Goal: Use online tool/utility: Utilize a website feature to perform a specific function

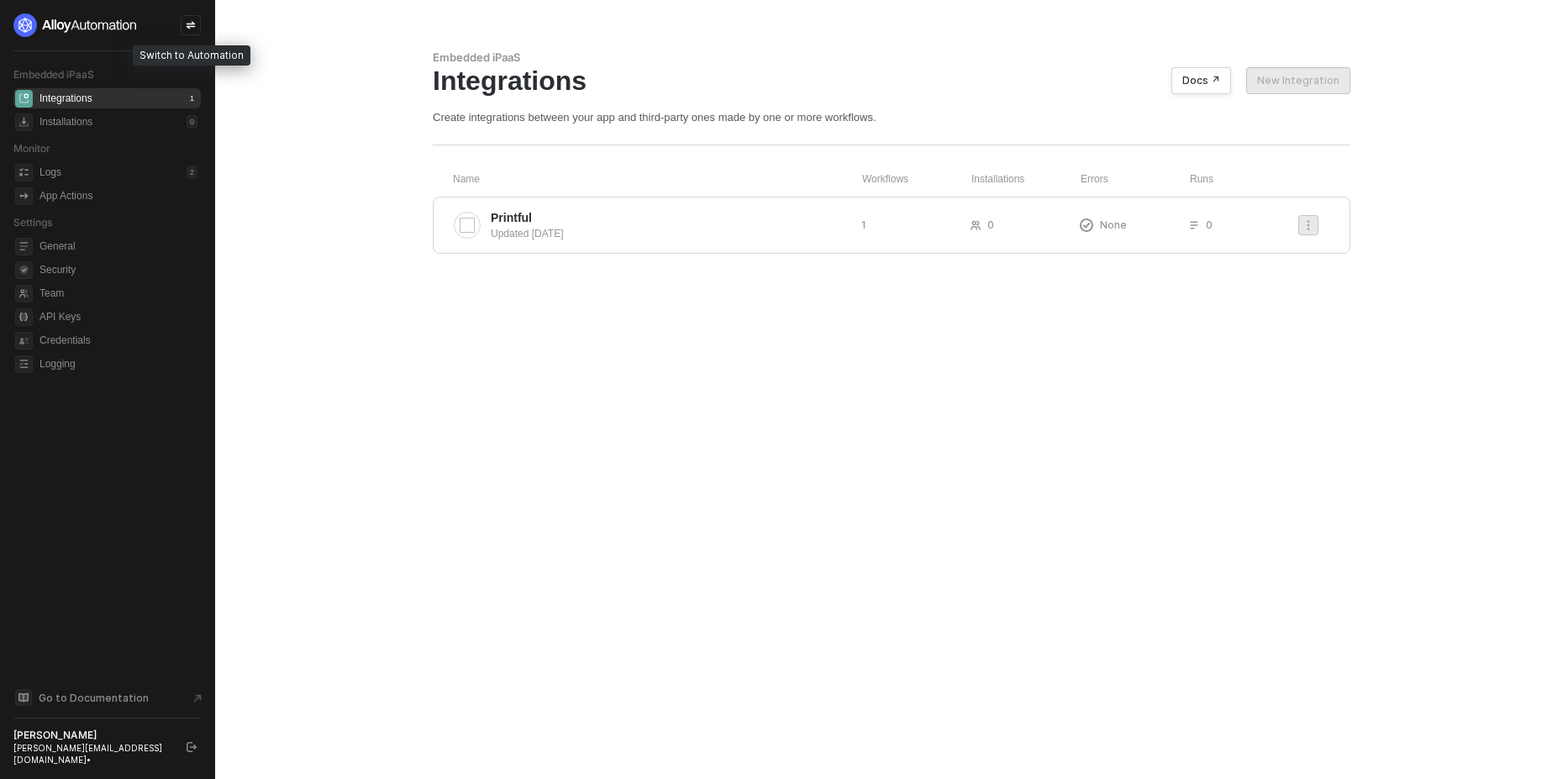
click at [191, 23] on icon "icon-swap" at bounding box center [191, 25] width 10 height 10
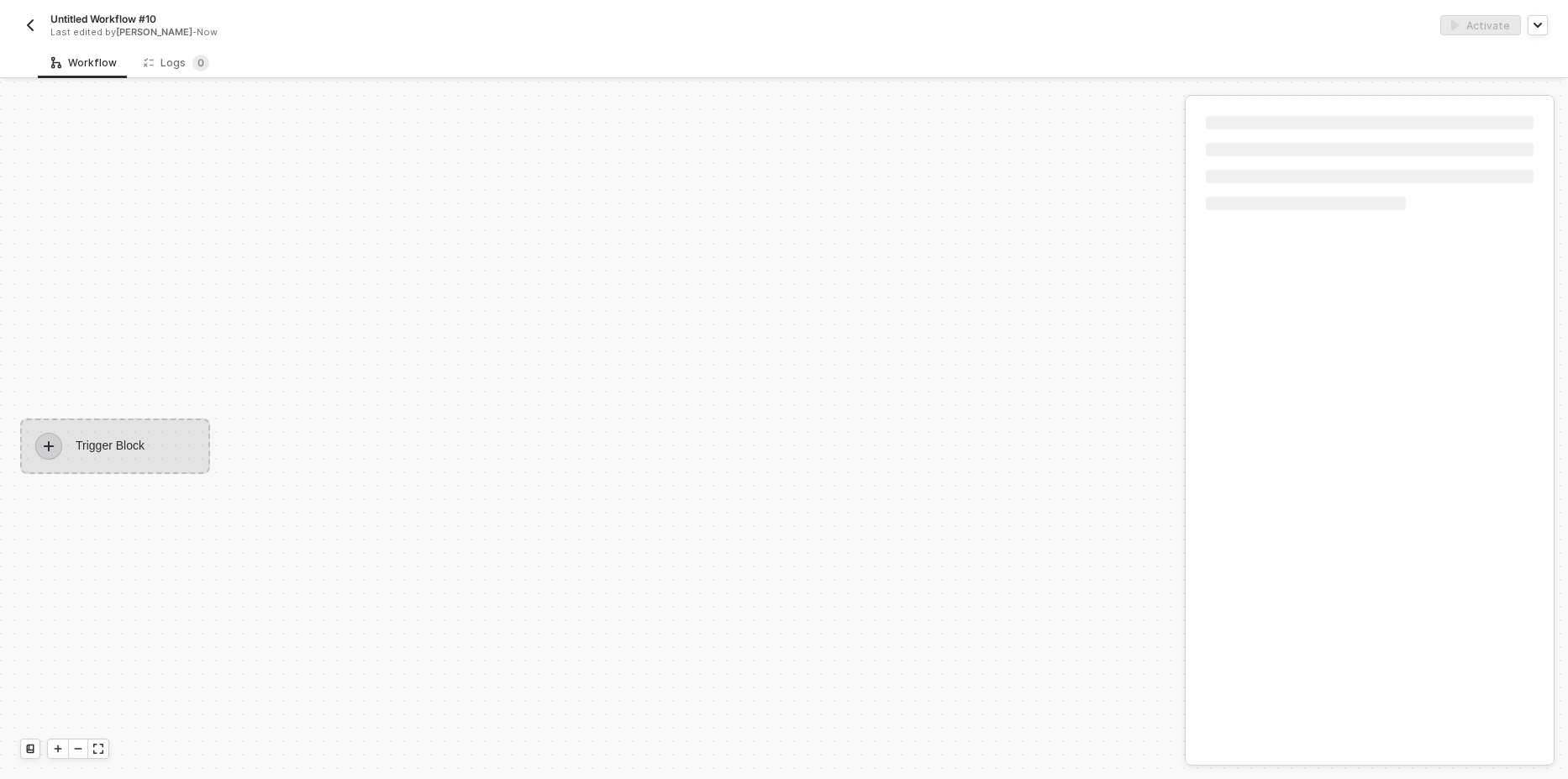
scroll to position [31, 0]
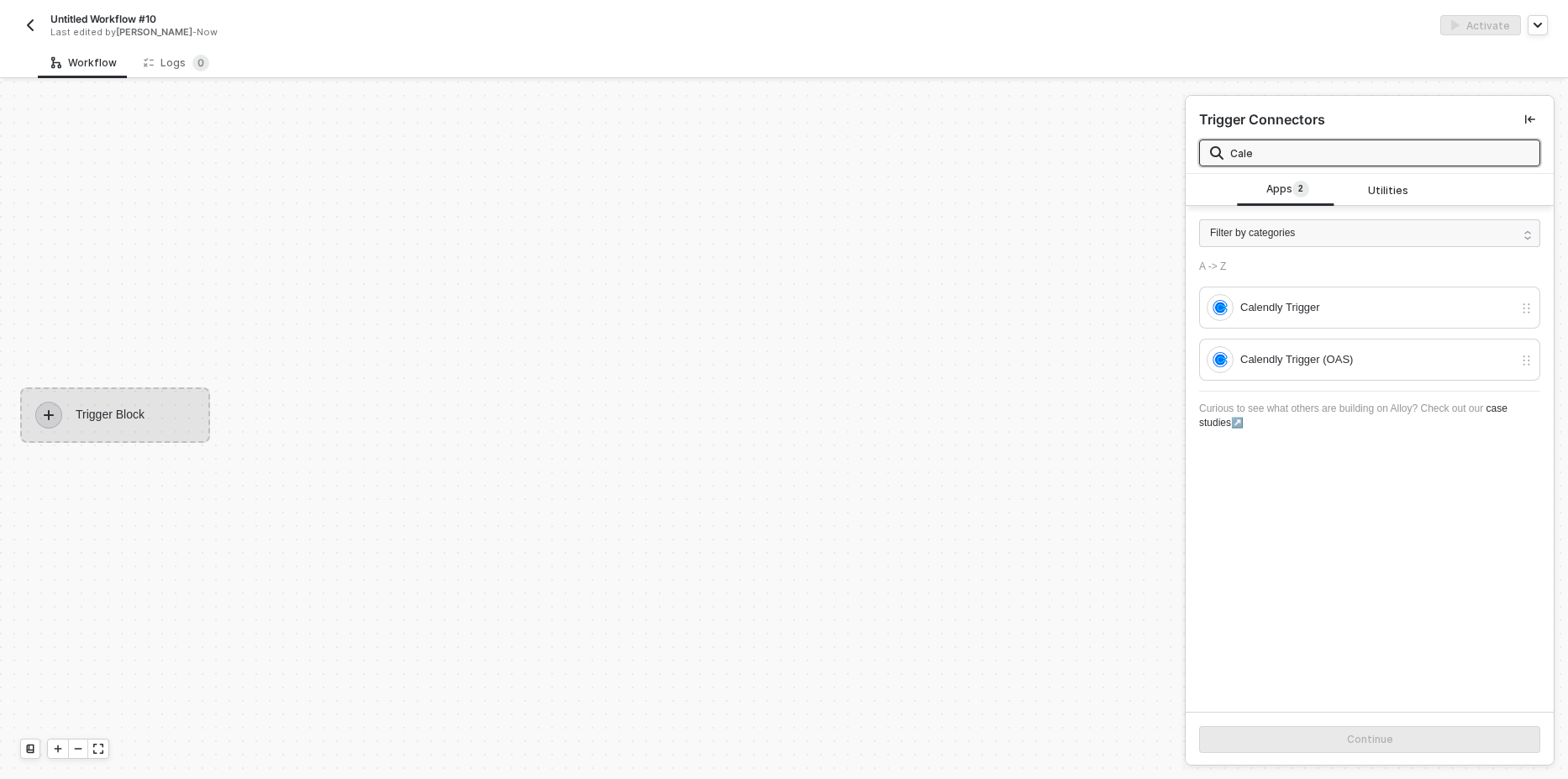
type input "Calen"
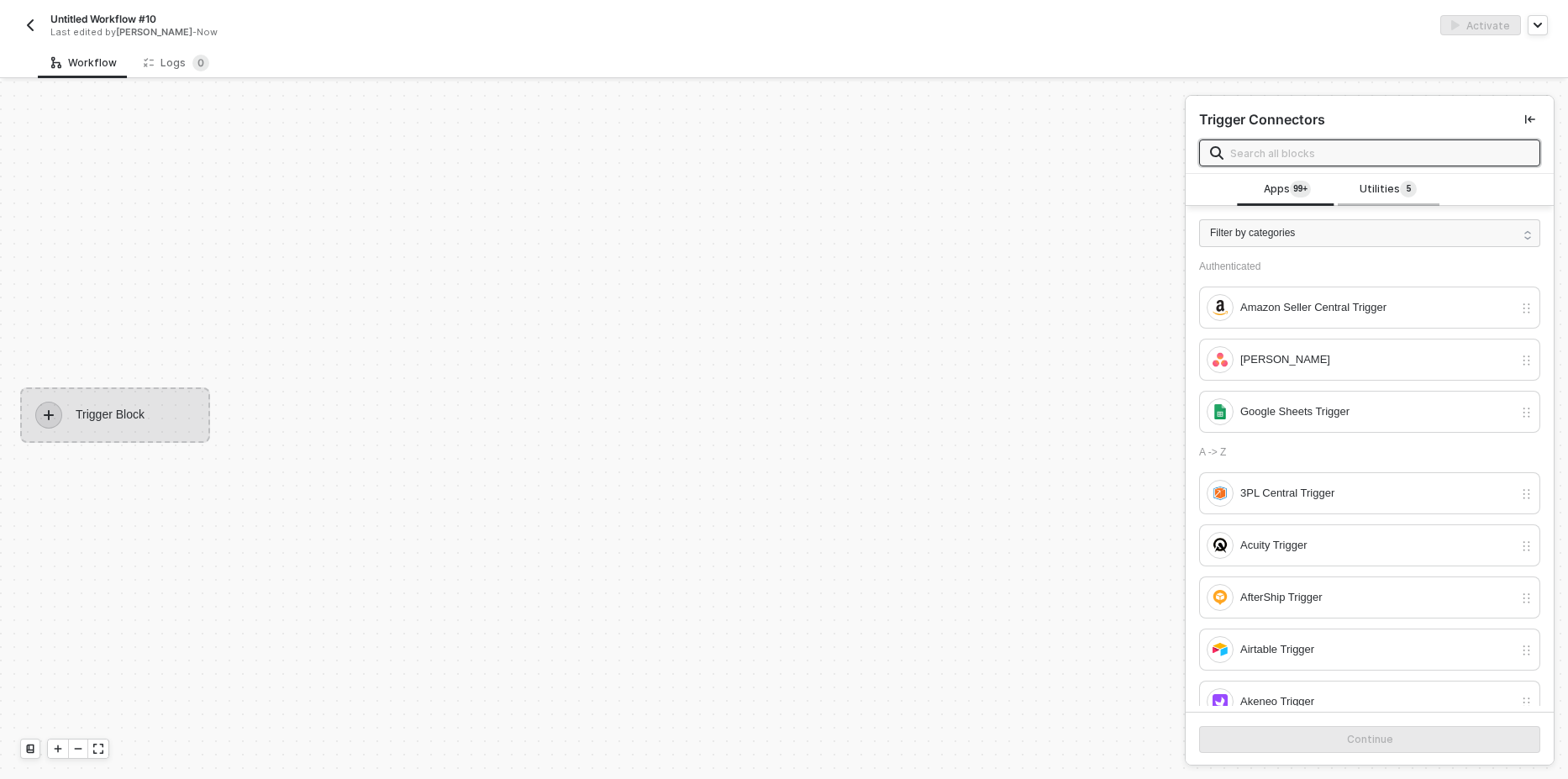
click at [1359, 187] on span "Utilities 5" at bounding box center [1388, 190] width 58 height 19
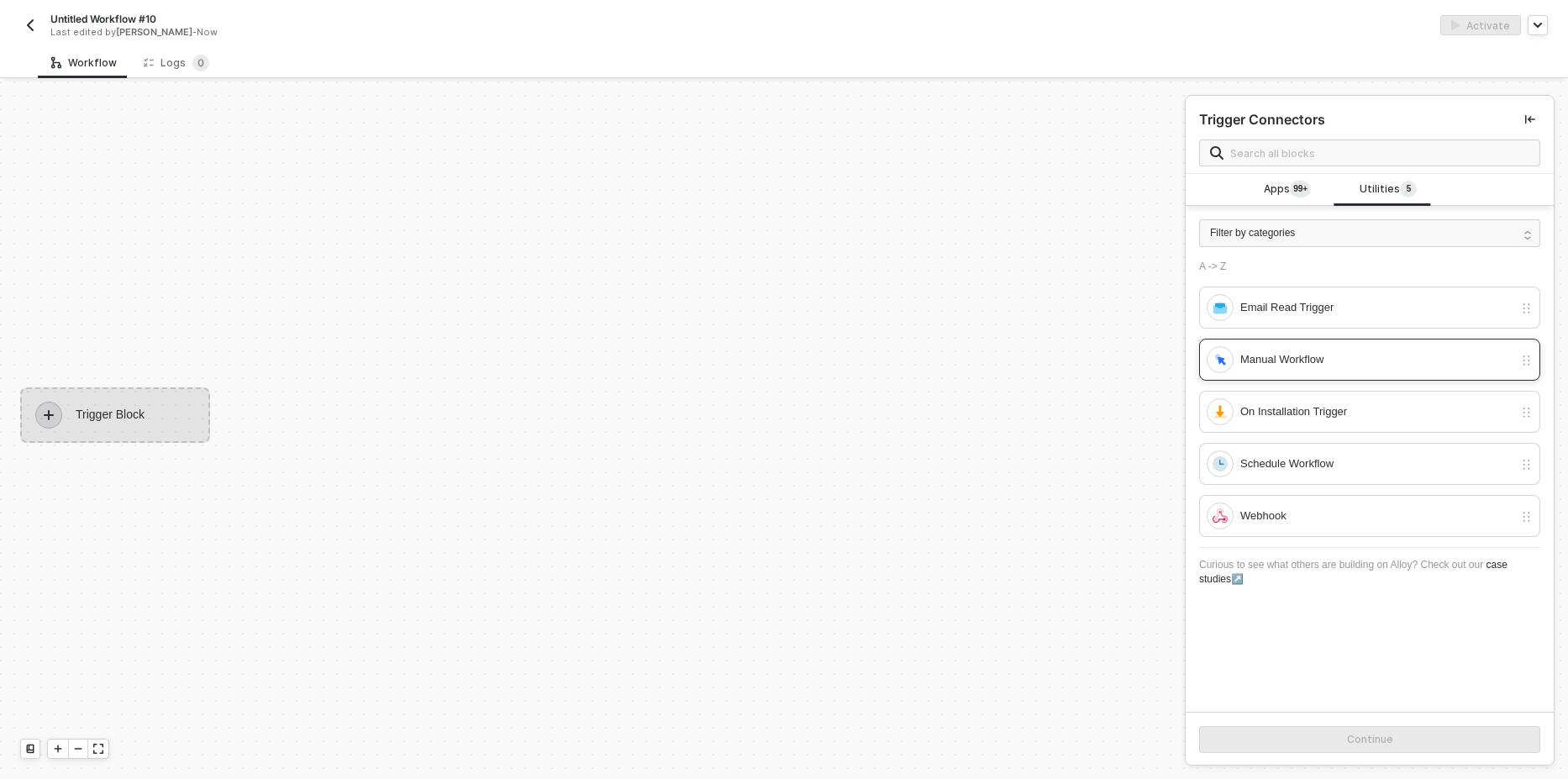
click at [1291, 347] on div "Manual Workflow" at bounding box center [1359, 360] width 307 height 26
click at [1357, 738] on div "Continue" at bounding box center [1370, 739] width 46 height 13
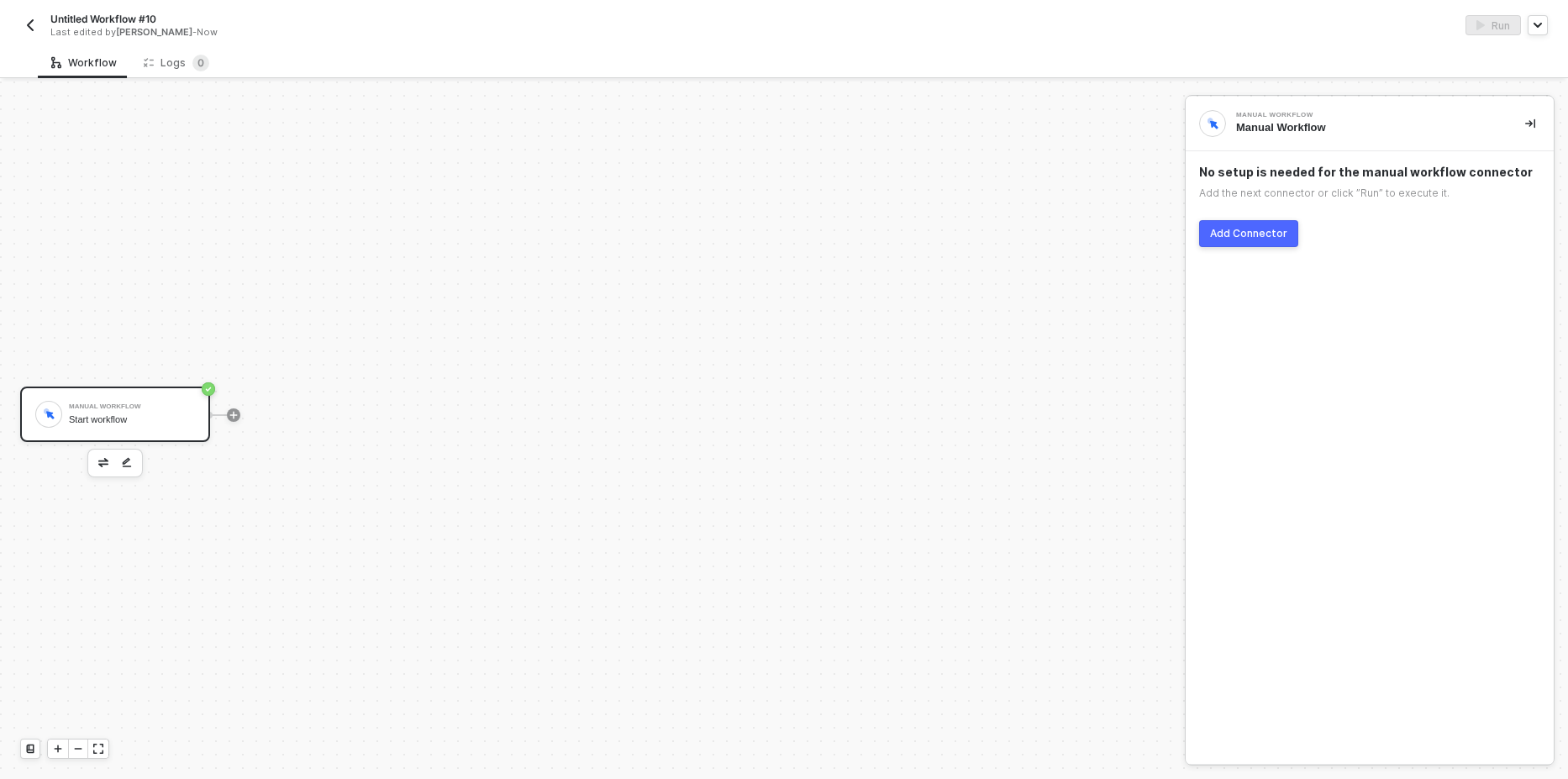
click at [1260, 225] on button "Add Connector" at bounding box center [1248, 233] width 99 height 26
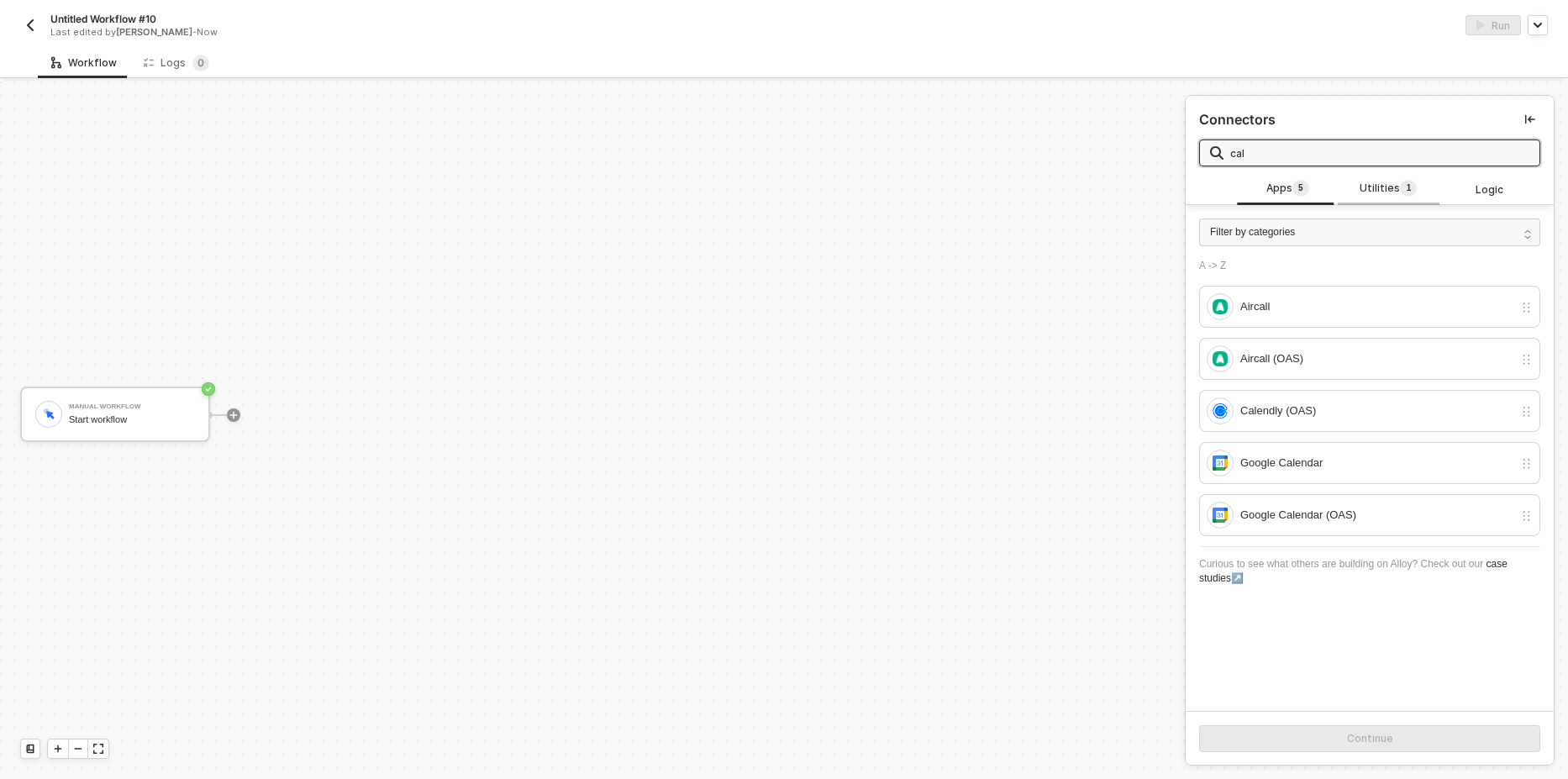
type input "cal"
click at [1385, 185] on span "Utilities 1" at bounding box center [1388, 189] width 58 height 19
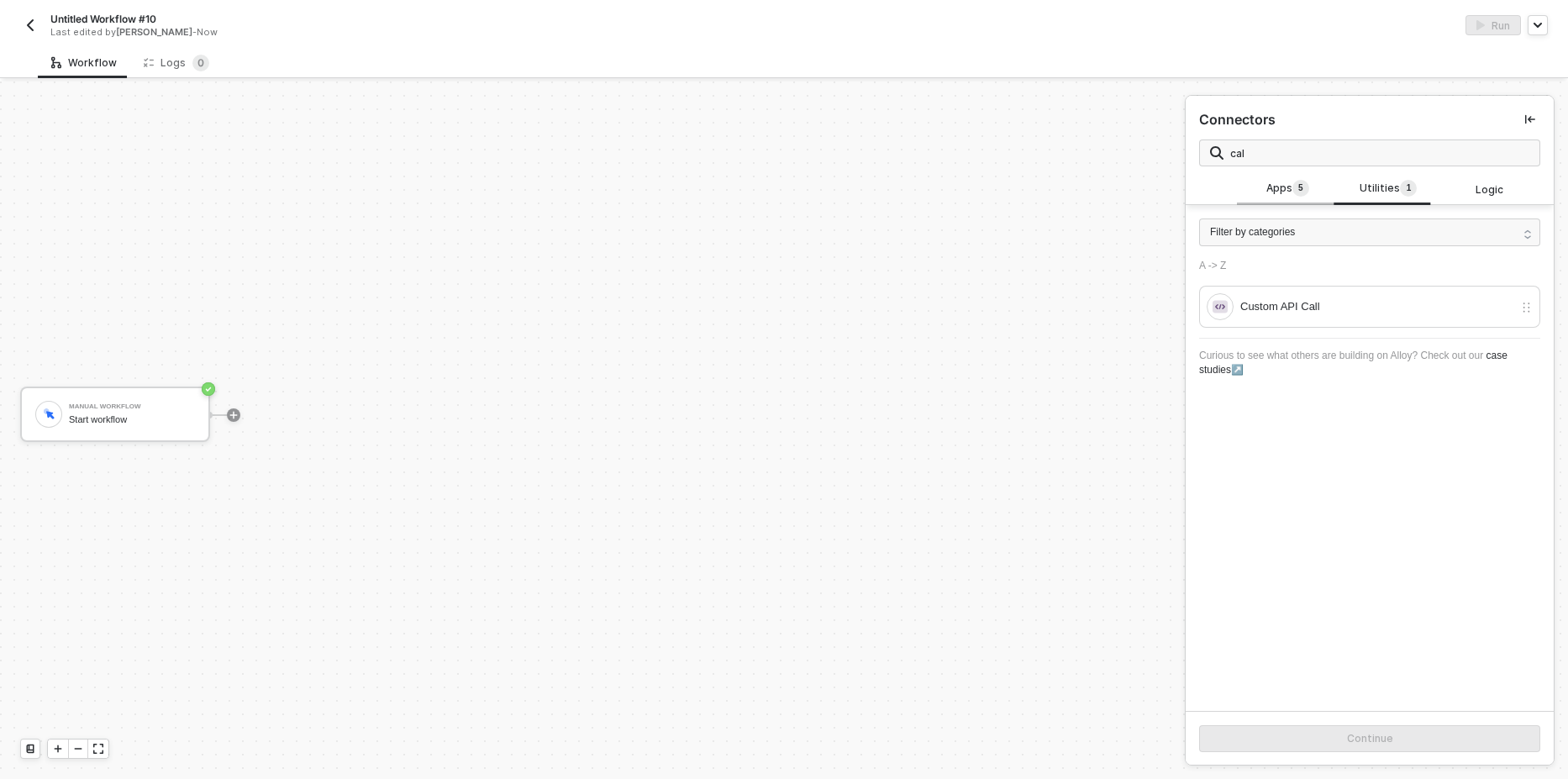
click at [1280, 196] on span "Apps 5" at bounding box center [1287, 189] width 42 height 19
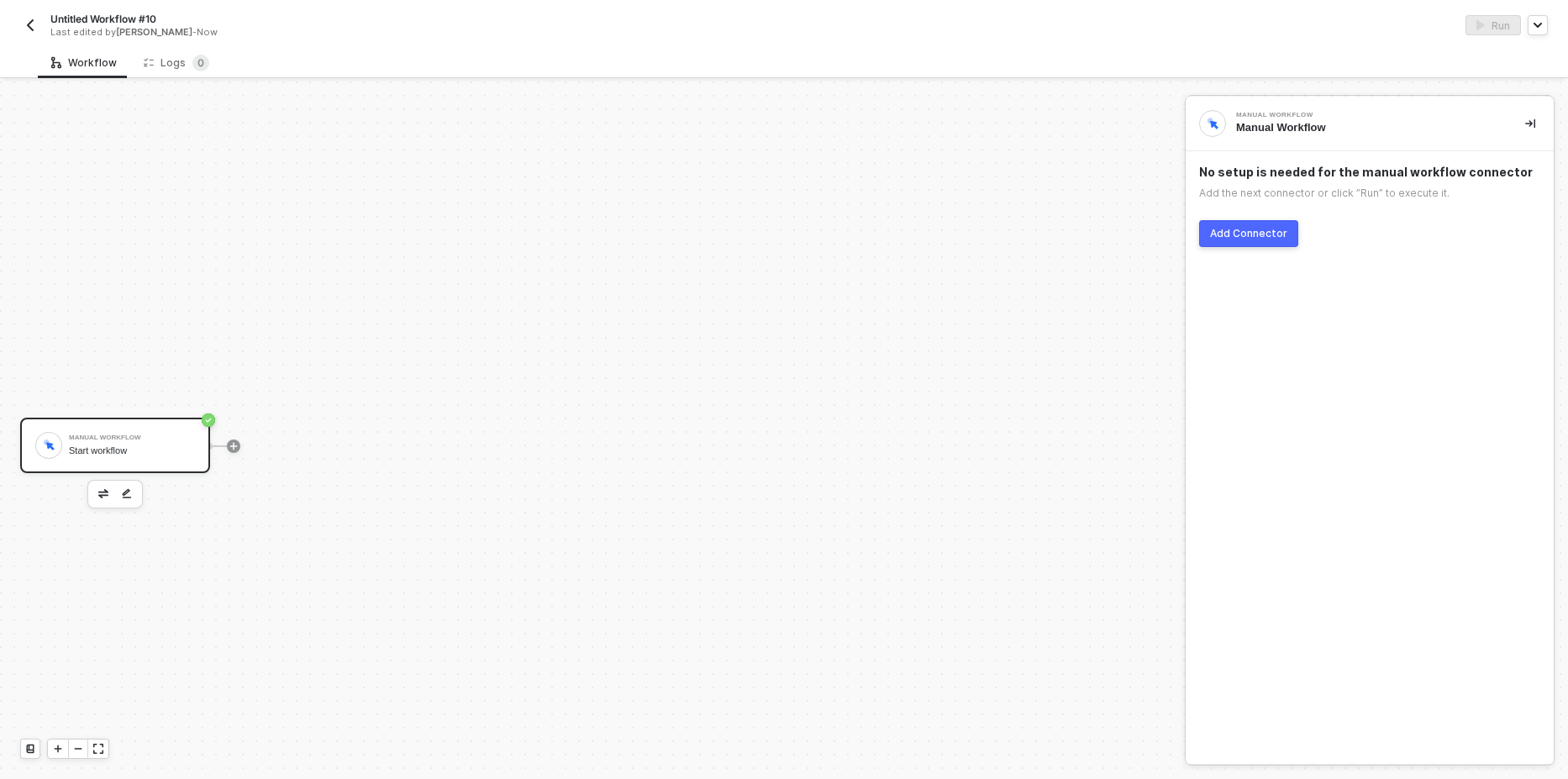
scroll to position [31, 0]
